Goal: Transaction & Acquisition: Purchase product/service

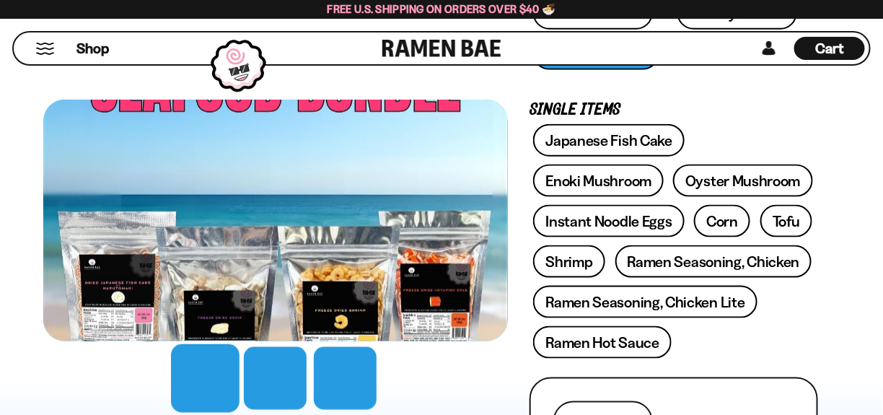
scroll to position [477, 0]
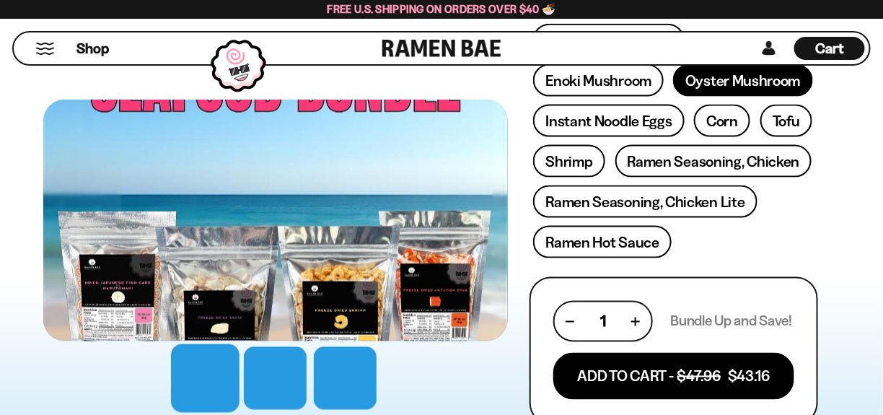
scroll to position [575, 0]
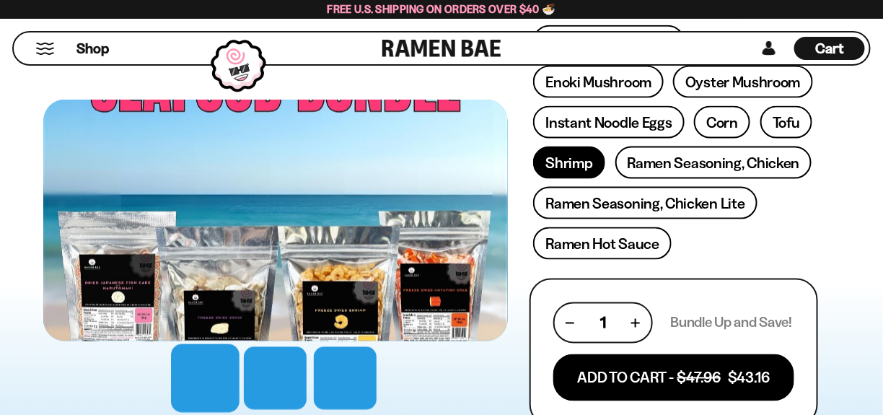
click at [533, 179] on link "Shrimp" at bounding box center [568, 162] width 71 height 32
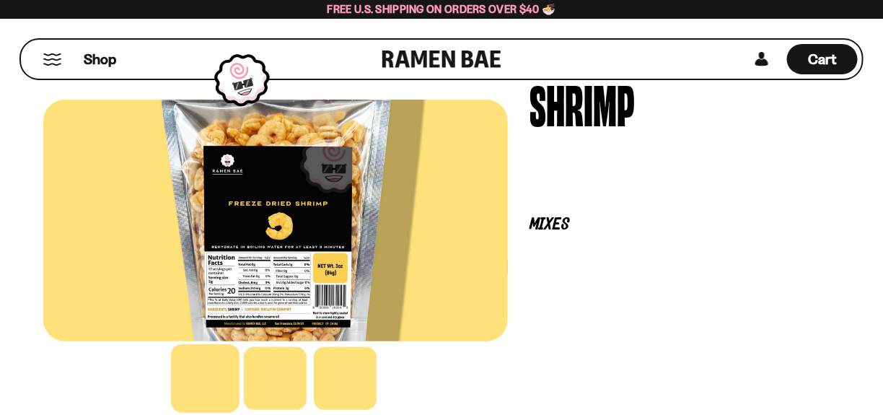
scroll to position [96, 0]
click at [508, 180] on div at bounding box center [275, 221] width 464 height 242
click at [0, 0] on button "FADCB6FD-DFAB-4417-9F21-029242090B77" at bounding box center [0, 0] width 0 height 0
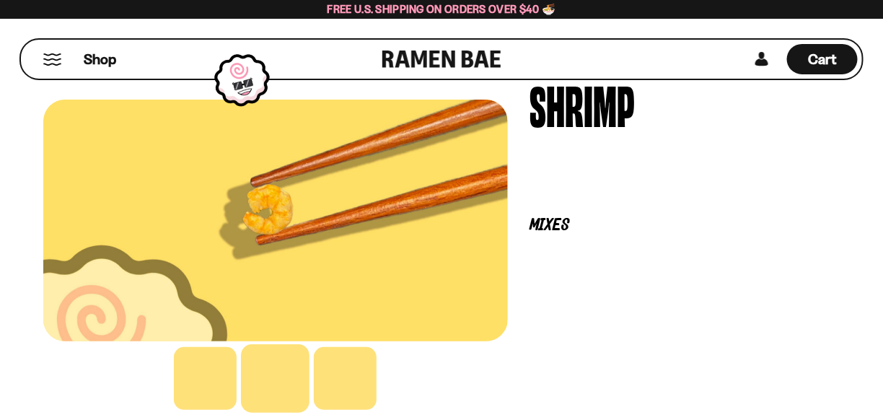
click at [0, 0] on button "FADCB6FD-DFAB-4417-9F21-029242090B77" at bounding box center [0, 0] width 0 height 0
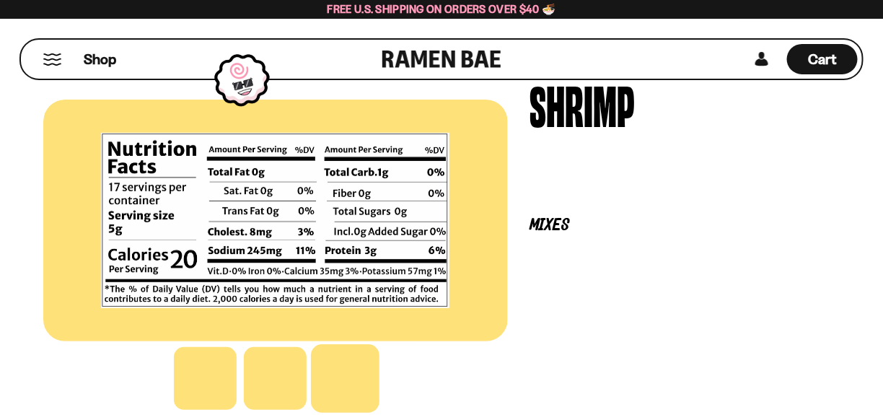
click at [508, 150] on div at bounding box center [275, 221] width 464 height 242
click at [508, 159] on div at bounding box center [275, 221] width 464 height 242
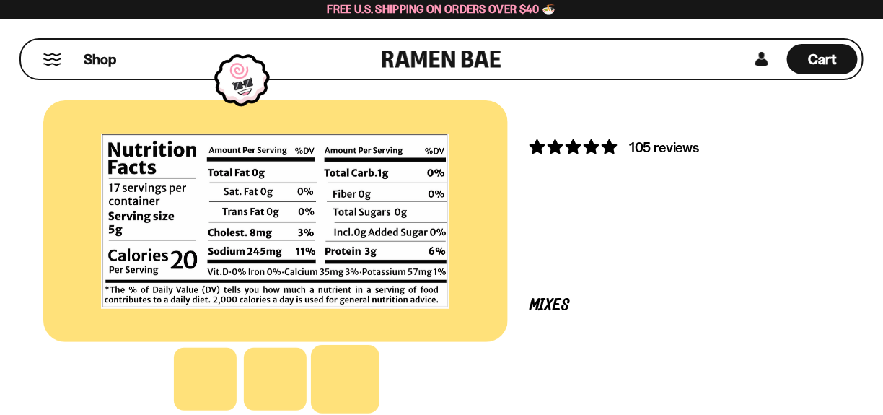
scroll to position [0, 0]
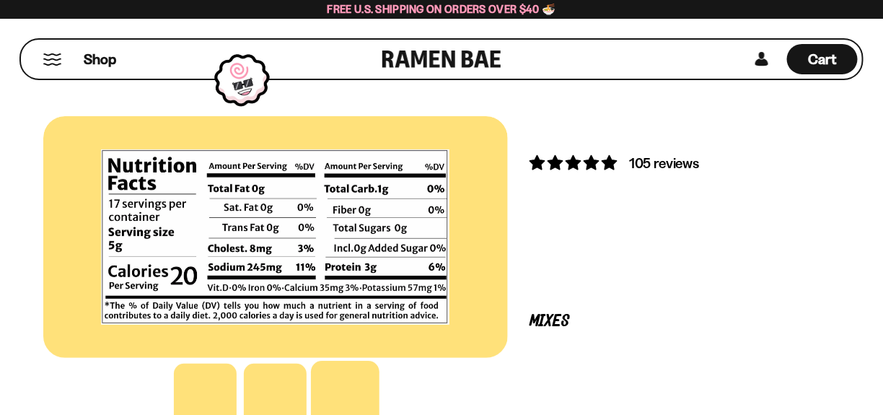
click at [460, 201] on div at bounding box center [275, 237] width 464 height 242
click at [416, 177] on div at bounding box center [275, 237] width 464 height 242
click at [0, 0] on icon "D0381C2F-513E-4F90-8A41-6F0A75DCBAAA" at bounding box center [0, 0] width 0 height 0
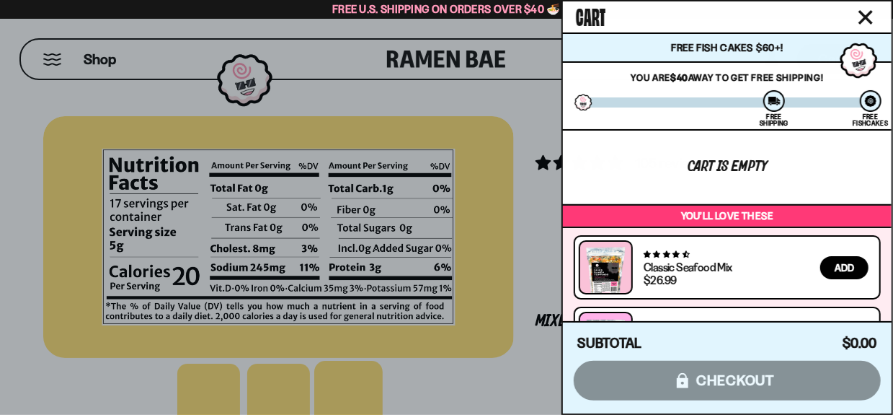
click at [274, 131] on div at bounding box center [446, 207] width 893 height 415
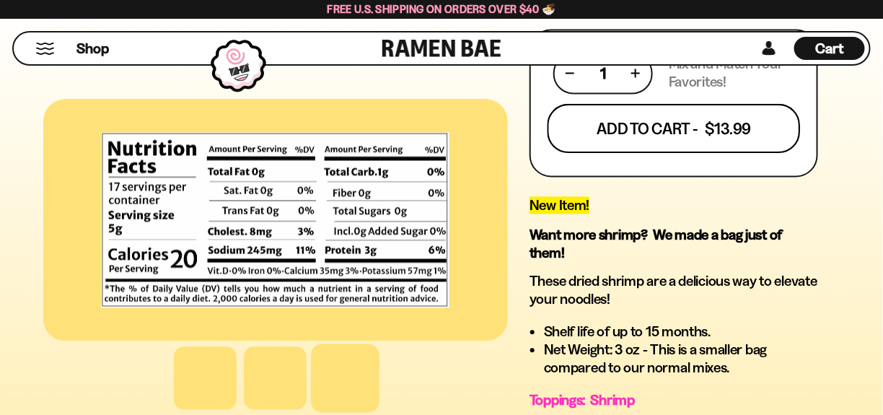
click at [547, 153] on button "Add To Cart - $13.99" at bounding box center [673, 128] width 253 height 49
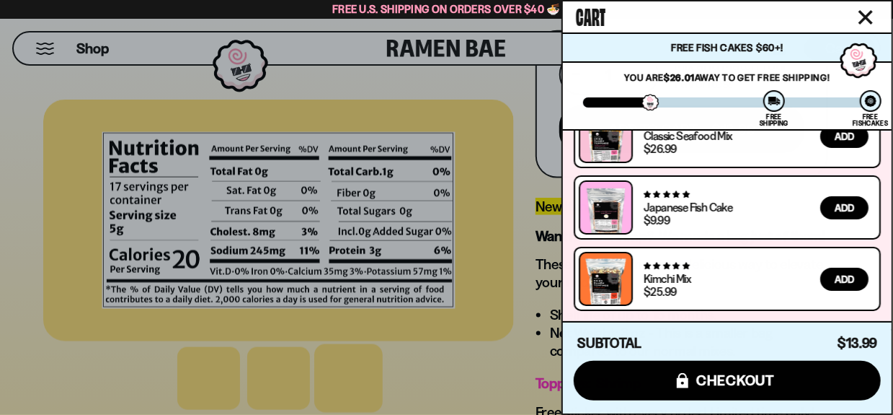
click at [81, 130] on div at bounding box center [446, 207] width 893 height 415
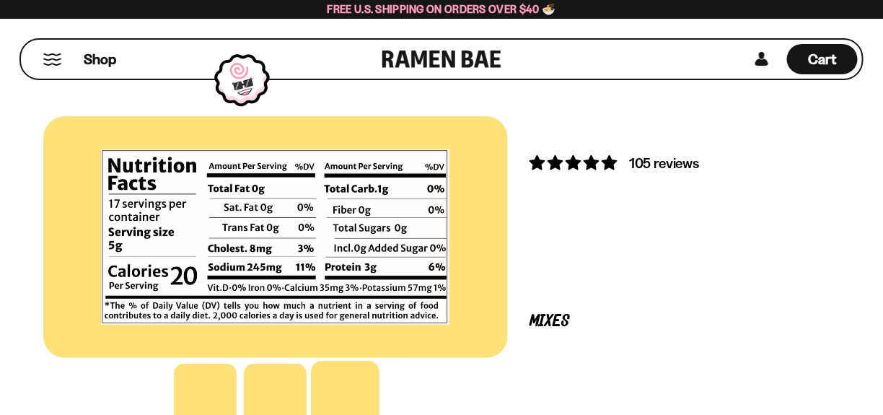
click at [0, 0] on link at bounding box center [0, 0] width 0 height 0
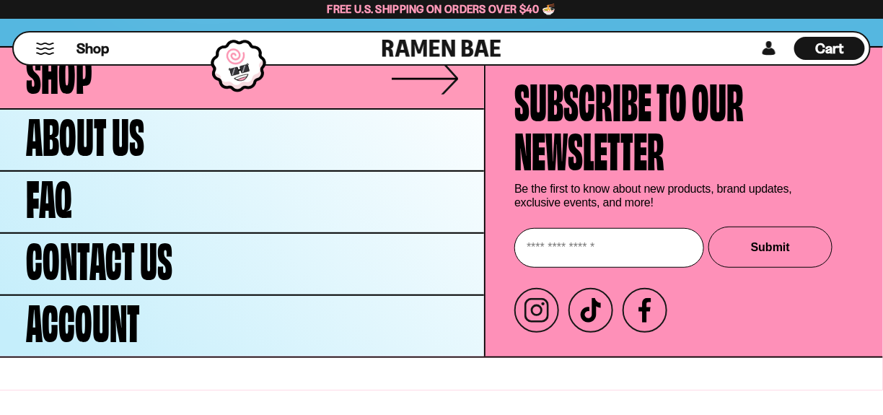
scroll to position [15166, 0]
click at [331, 108] on link "Shop" at bounding box center [242, 78] width 484 height 61
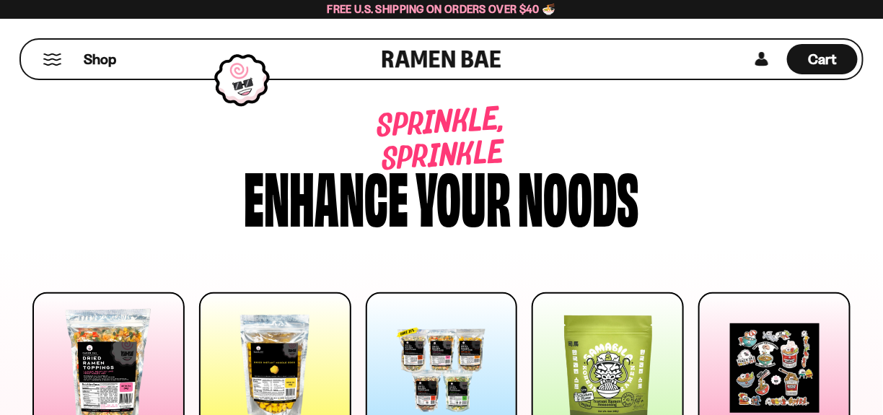
click at [0, 0] on link at bounding box center [0, 0] width 0 height 0
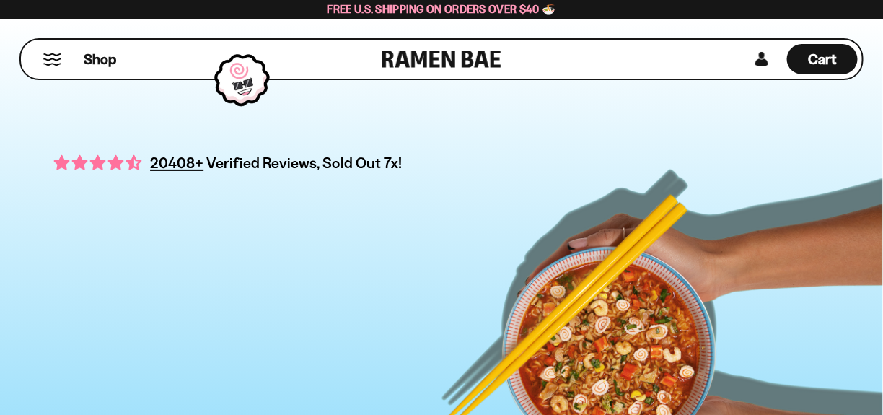
click at [56, 66] on button "Mobile Menu Trigger" at bounding box center [52, 59] width 19 height 12
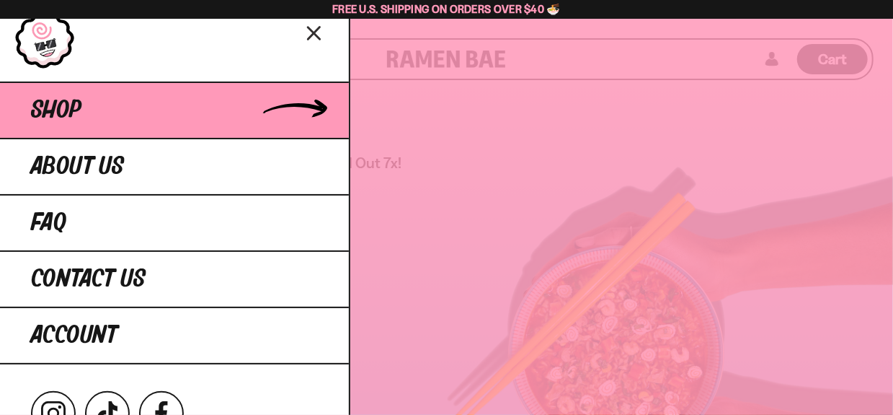
click at [193, 138] on link "Shop" at bounding box center [174, 109] width 349 height 56
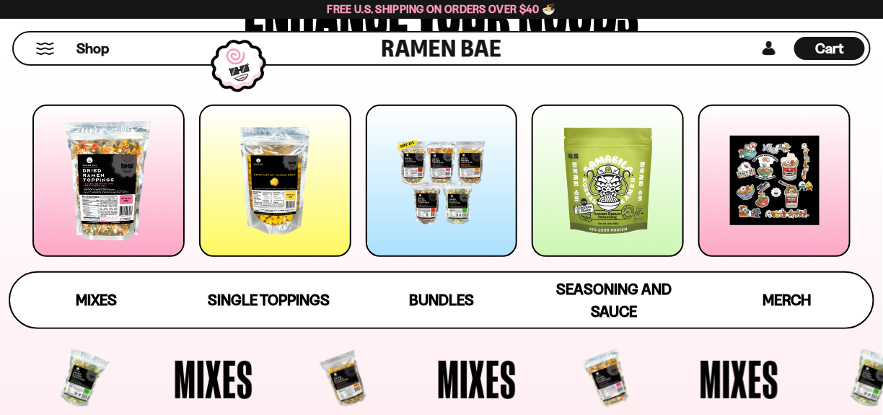
scroll to position [188, 0]
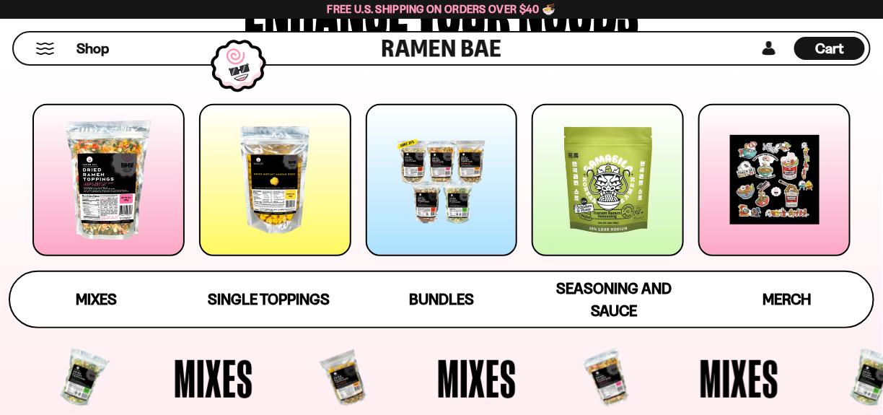
click at [772, 209] on div at bounding box center [774, 180] width 152 height 152
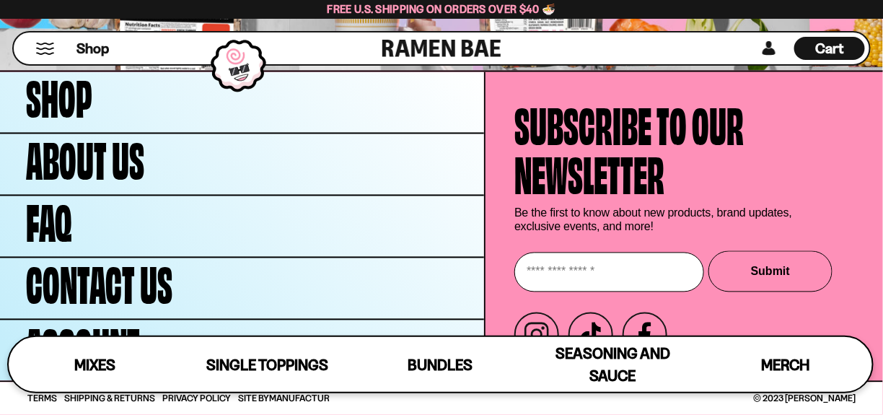
scroll to position [11454, 0]
